Goal: Information Seeking & Learning: Learn about a topic

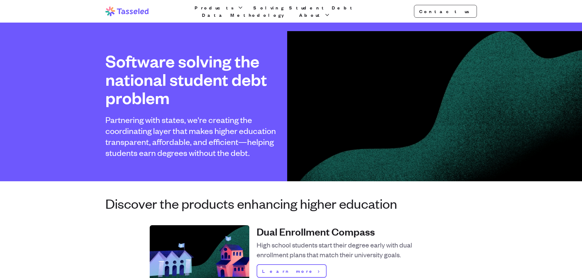
click at [224, 11] on span "Products" at bounding box center [216, 7] width 42 height 7
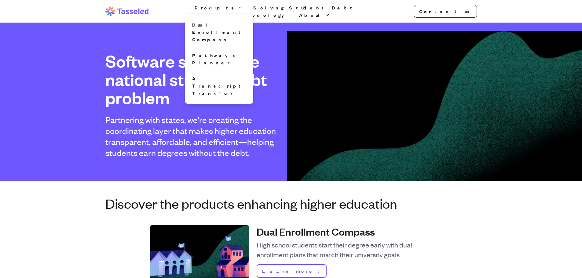
click at [221, 72] on link "AI Transcript Transfer" at bounding box center [219, 85] width 59 height 27
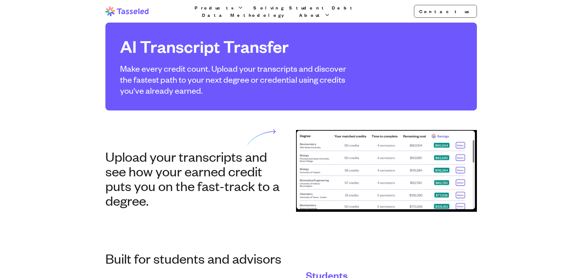
click at [105, 135] on section "Upload your transcripts and see how your earned credit puts you on the fast-tra…" at bounding box center [291, 171] width 391 height 121
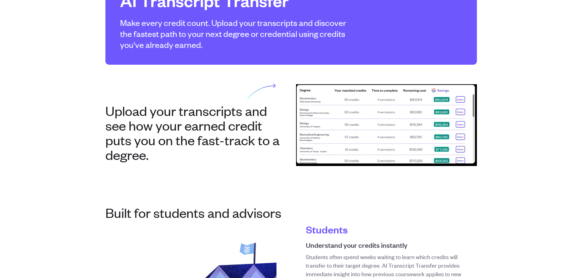
scroll to position [12, 0]
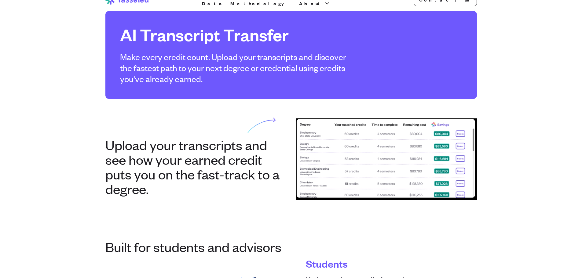
click at [349, 148] on img at bounding box center [386, 160] width 181 height 82
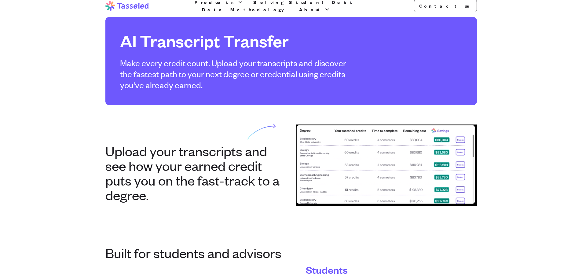
scroll to position [0, 0]
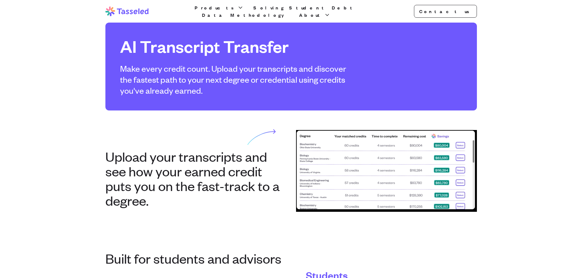
click at [291, 13] on link "Data Methodology" at bounding box center [246, 14] width 90 height 7
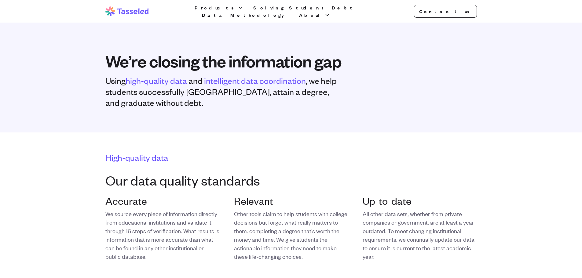
click at [282, 17] on div "Tasseled Products Solving Student Debt Data Methodology About Contact us Open m…" at bounding box center [291, 11] width 391 height 23
click at [279, 11] on link "Solving Student Debt" at bounding box center [304, 7] width 105 height 7
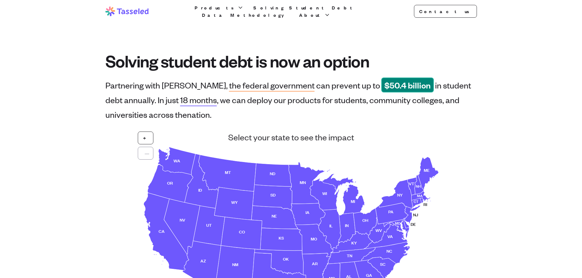
click at [217, 11] on span "Products" at bounding box center [216, 7] width 42 height 7
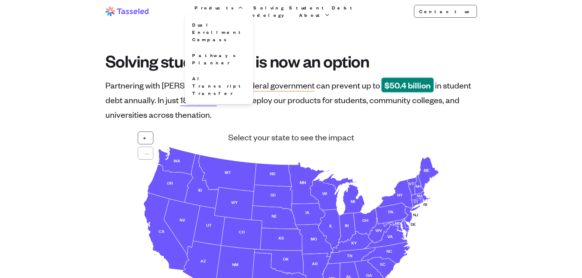
click at [213, 72] on link "AI Transcript Transfer" at bounding box center [219, 85] width 59 height 27
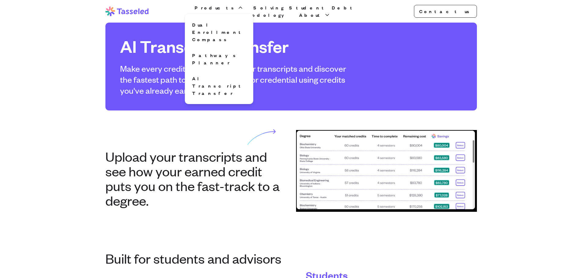
click at [332, 11] on button "About" at bounding box center [315, 14] width 34 height 7
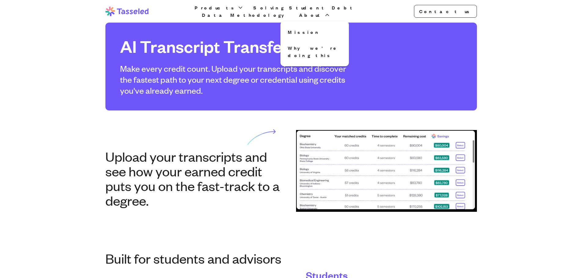
click at [339, 45] on link "Why we're doing this" at bounding box center [314, 52] width 59 height 20
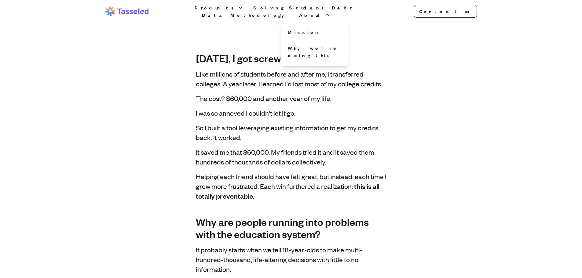
click at [344, 29] on link "Mission" at bounding box center [314, 32] width 59 height 12
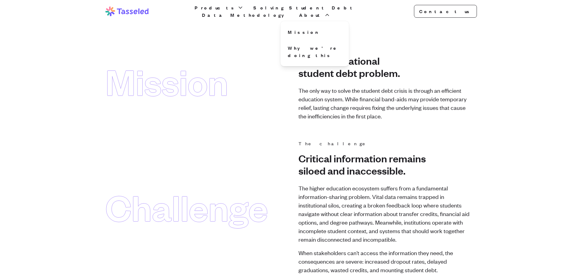
click at [218, 11] on span "Products" at bounding box center [216, 7] width 42 height 7
